Goal: Check status: Check status

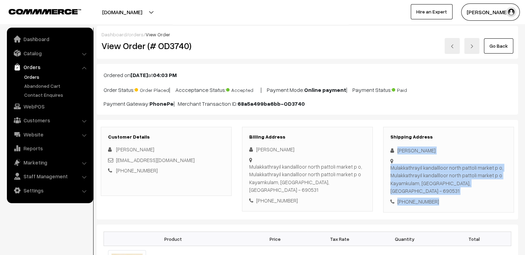
click at [502, 49] on link "Go Back" at bounding box center [498, 45] width 29 height 15
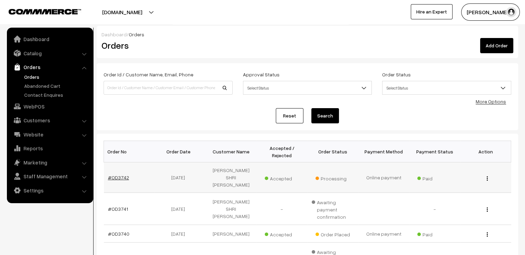
click at [113, 174] on link "#OD3742" at bounding box center [118, 177] width 21 height 6
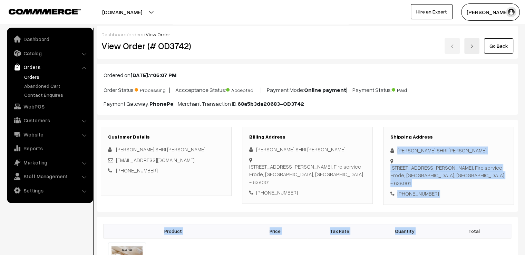
drag, startPoint x: 396, startPoint y: 145, endPoint x: 443, endPoint y: 207, distance: 77.6
click at [443, 190] on div "[PHONE_NUMBER]" at bounding box center [449, 194] width 116 height 8
click at [453, 164] on div "[STREET_ADDRESS][PERSON_NAME]" at bounding box center [449, 175] width 116 height 23
drag, startPoint x: 394, startPoint y: 146, endPoint x: 445, endPoint y: 192, distance: 69.0
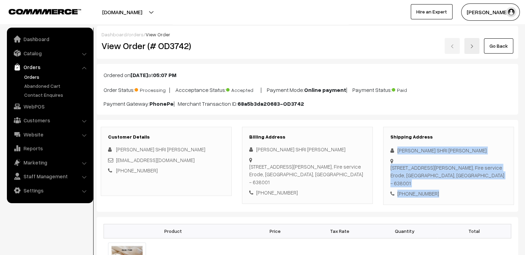
click at [445, 192] on div "Shipping Address [PERSON_NAME] SHRI [PERSON_NAME] [STREET_ADDRESS][PERSON_NAME]…" at bounding box center [448, 166] width 131 height 78
click at [472, 145] on div "Shipping Address [PERSON_NAME] SHRI [PERSON_NAME] [STREET_ADDRESS][PERSON_NAME]…" at bounding box center [448, 166] width 131 height 78
drag, startPoint x: 396, startPoint y: 147, endPoint x: 444, endPoint y: 202, distance: 73.0
copy div "[PERSON_NAME] SHRI [PERSON_NAME] [STREET_ADDRESS][PERSON_NAME] [PHONE_NUMBER]"
